Goal: Task Accomplishment & Management: Manage account settings

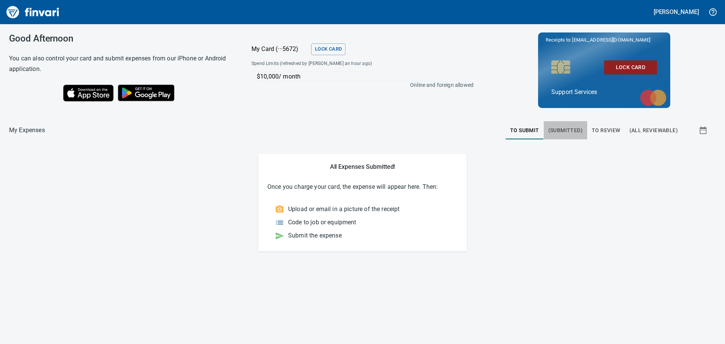
click at [578, 128] on span "(Submitted)" at bounding box center [565, 130] width 34 height 9
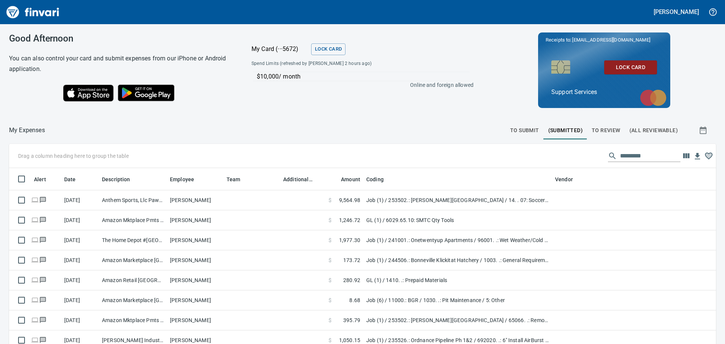
scroll to position [255, 690]
click at [530, 130] on span "To Submit" at bounding box center [524, 130] width 29 height 9
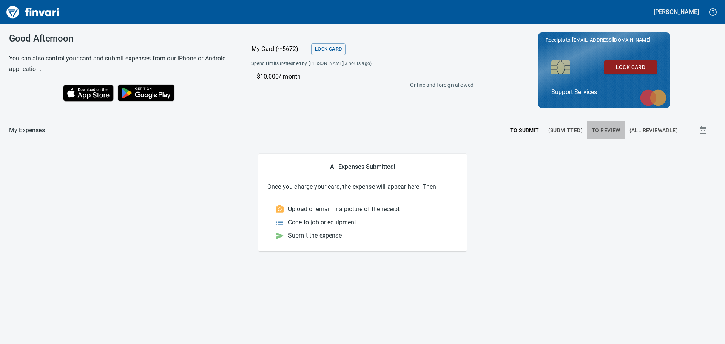
click at [599, 133] on span "To Review" at bounding box center [606, 130] width 29 height 9
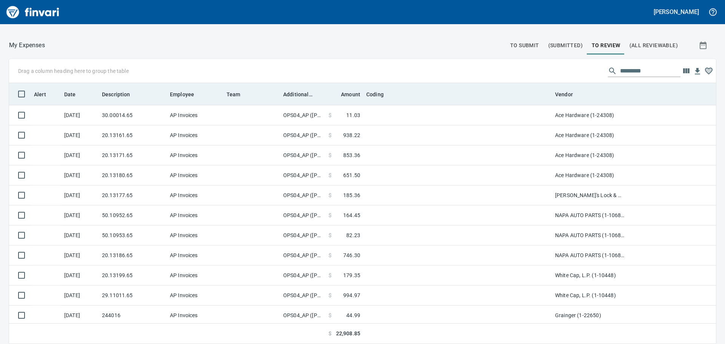
click at [301, 99] on th "Additional Reviewer" at bounding box center [302, 94] width 45 height 22
click at [301, 98] on span "Additional Reviewer" at bounding box center [297, 94] width 29 height 9
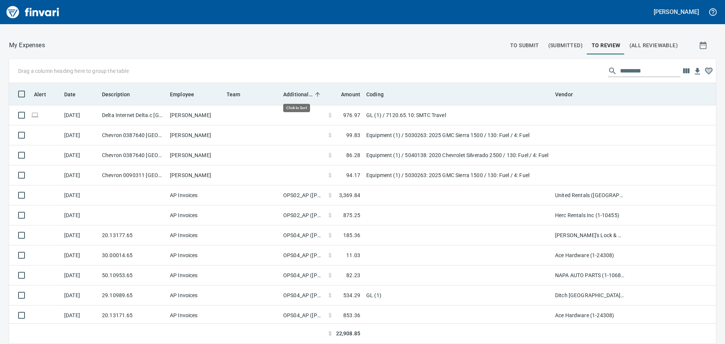
click at [301, 97] on span "Additional Reviewer" at bounding box center [297, 94] width 29 height 9
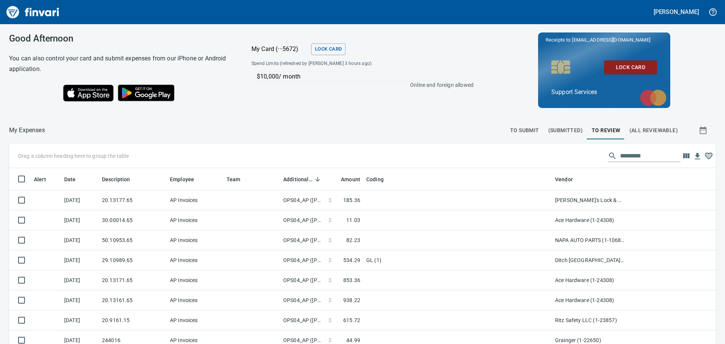
scroll to position [255, 690]
click at [650, 125] on button "(All Reviewable)" at bounding box center [653, 130] width 57 height 18
click at [604, 131] on span "To Review" at bounding box center [606, 130] width 29 height 9
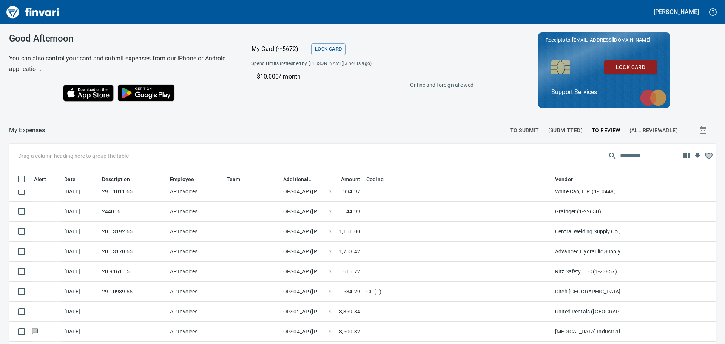
scroll to position [222, 0]
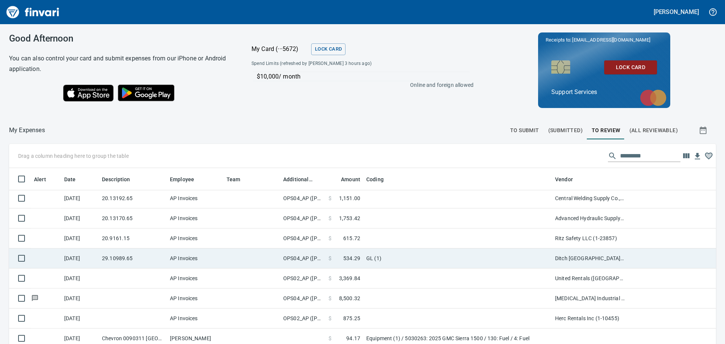
click at [412, 259] on td "GL (1)" at bounding box center [457, 259] width 189 height 20
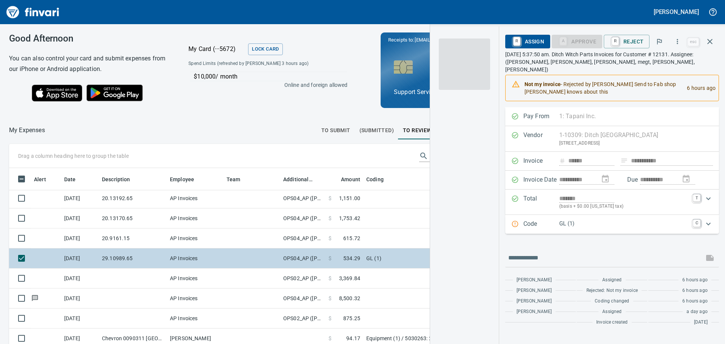
scroll to position [250, 501]
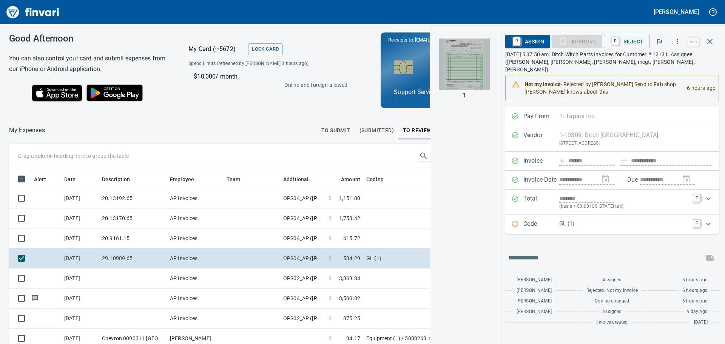
click at [462, 61] on img "button" at bounding box center [464, 64] width 51 height 51
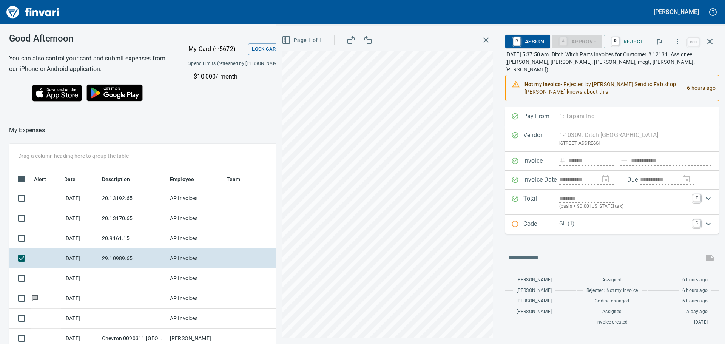
click at [540, 316] on div "**********" at bounding box center [500, 185] width 449 height 318
click at [491, 43] on icon "button" at bounding box center [486, 40] width 9 height 9
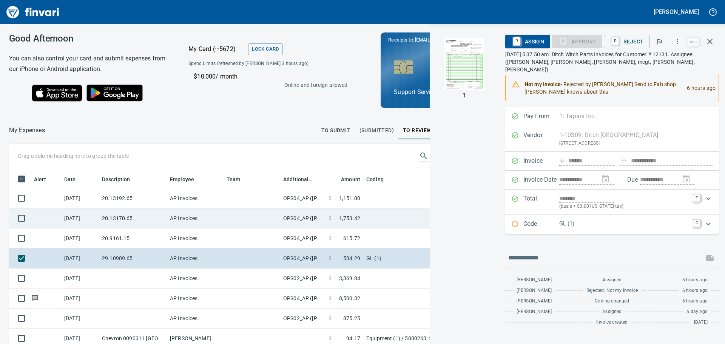
click at [358, 215] on span "1,753.42" at bounding box center [349, 219] width 21 height 8
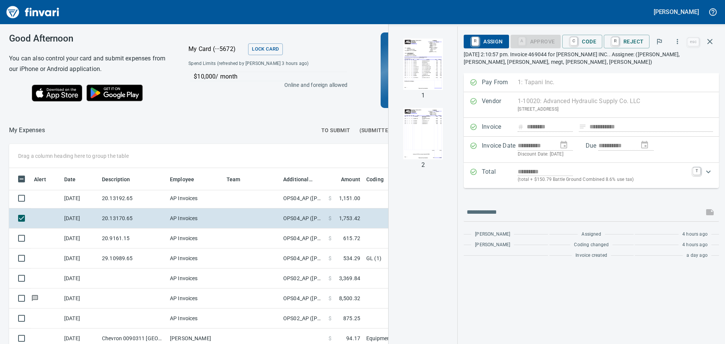
click at [433, 51] on img "button" at bounding box center [422, 64] width 51 height 51
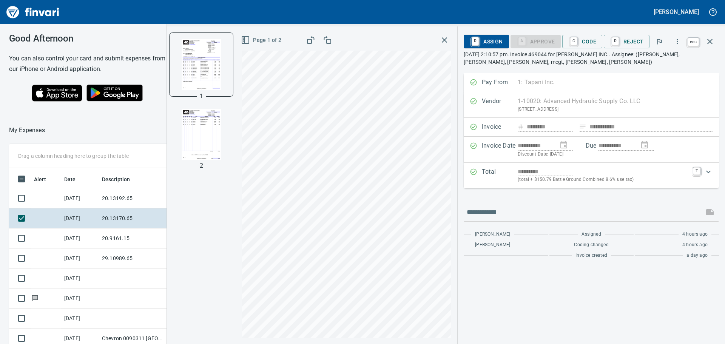
scroll to position [250, 501]
drag, startPoint x: 710, startPoint y: 40, endPoint x: 704, endPoint y: 43, distance: 6.9
click at [710, 40] on icon "button" at bounding box center [709, 41] width 9 height 9
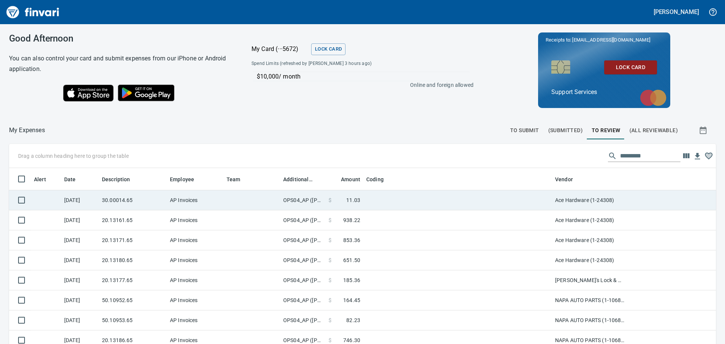
click at [322, 202] on td "OPS04_AP ([PERSON_NAME], [PERSON_NAME], [PERSON_NAME], [PERSON_NAME], [PERSON_N…" at bounding box center [302, 200] width 45 height 20
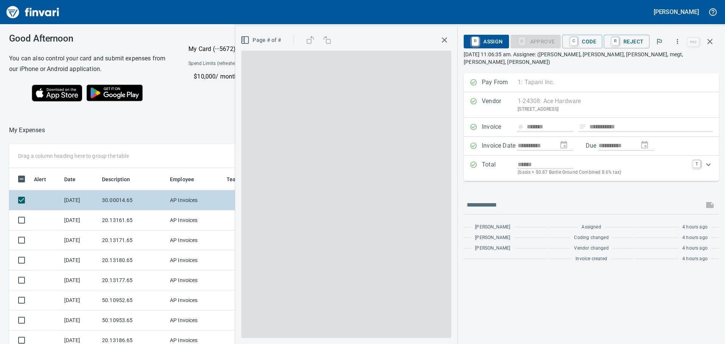
scroll to position [250, 501]
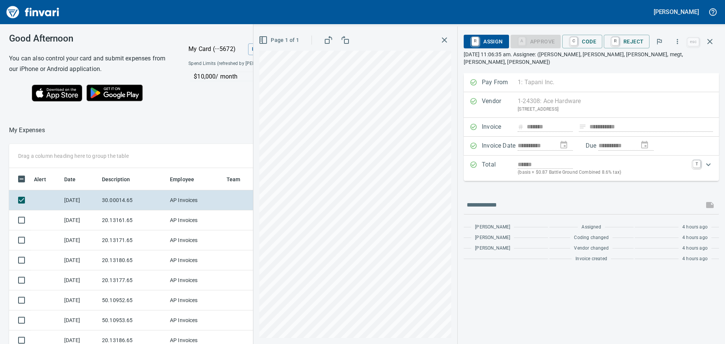
click at [447, 41] on icon "button" at bounding box center [444, 39] width 5 height 5
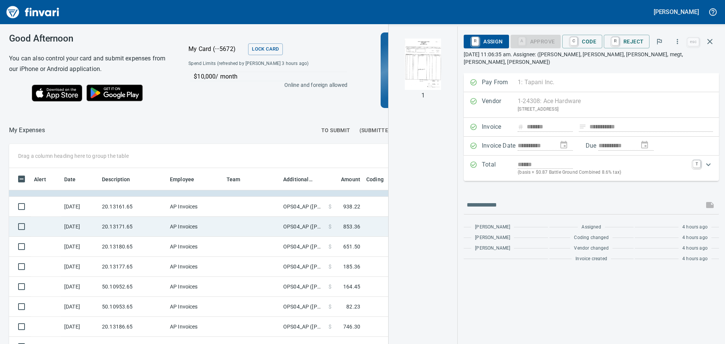
scroll to position [0, 0]
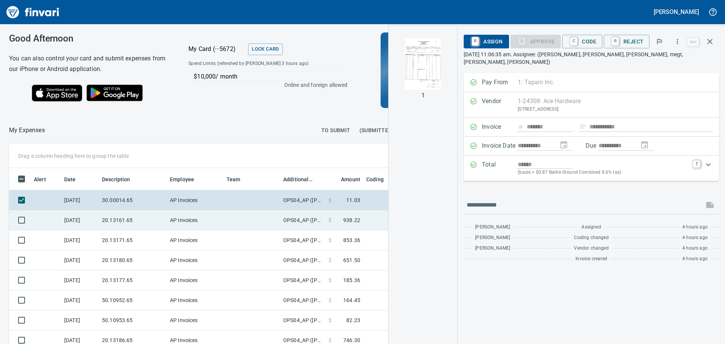
click at [370, 214] on td at bounding box center [457, 220] width 189 height 20
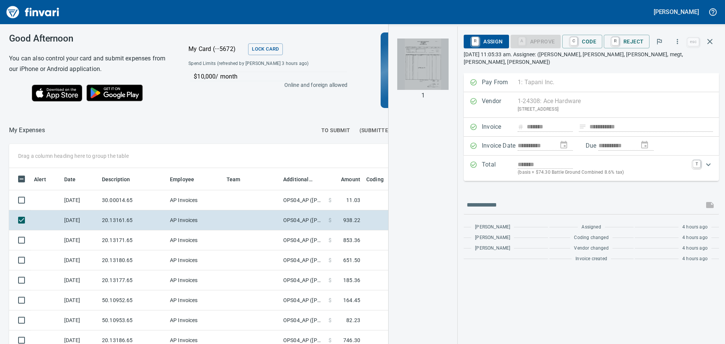
click at [428, 67] on img "button" at bounding box center [422, 64] width 51 height 51
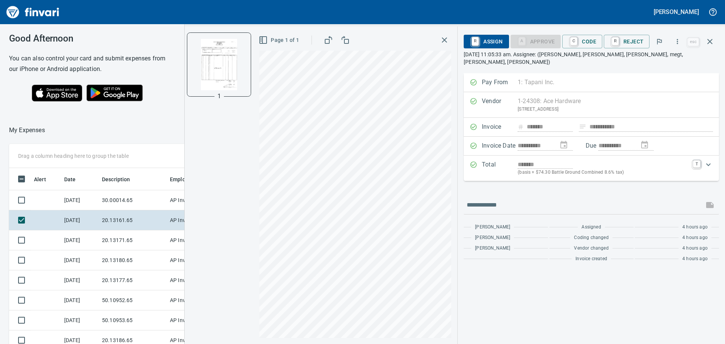
click at [445, 39] on icon "button" at bounding box center [444, 40] width 9 height 9
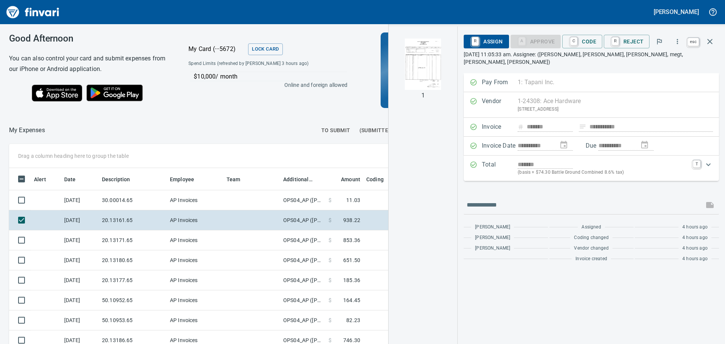
scroll to position [250, 501]
click at [708, 40] on icon "button" at bounding box center [709, 41] width 9 height 9
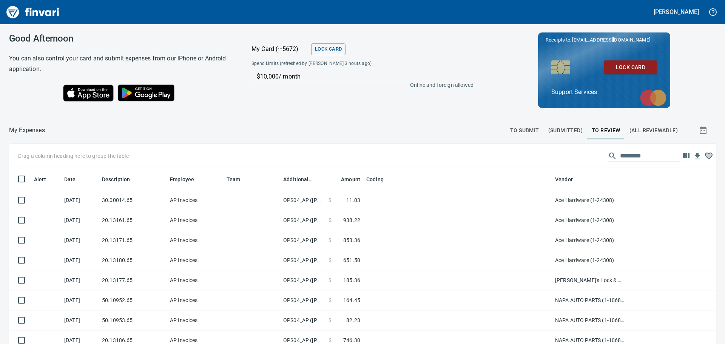
click at [520, 126] on span "To Submit" at bounding box center [524, 130] width 29 height 9
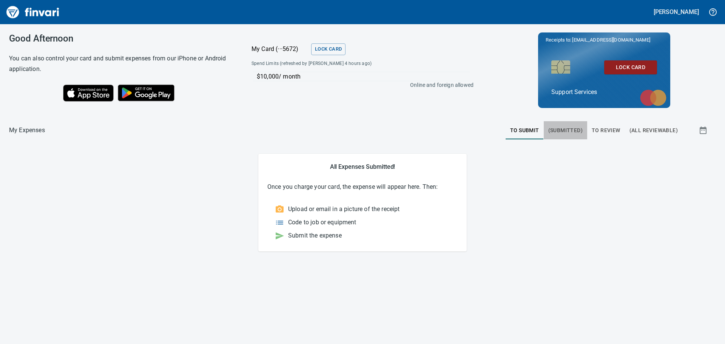
click at [570, 129] on span "(Submitted)" at bounding box center [565, 130] width 34 height 9
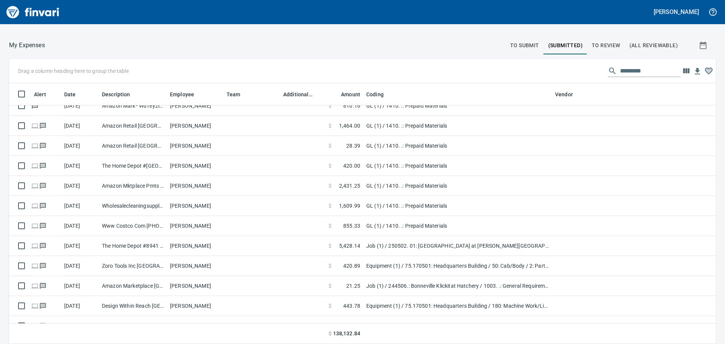
scroll to position [642, 0]
